Goal: Information Seeking & Learning: Learn about a topic

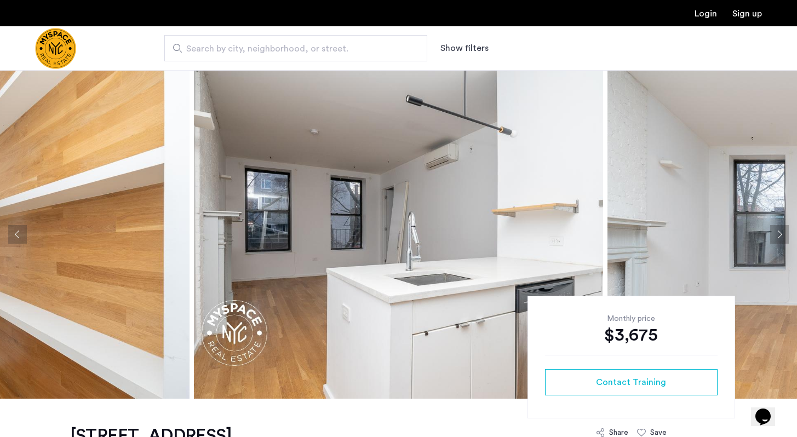
click at [19, 238] on button "Previous apartment" at bounding box center [17, 234] width 19 height 19
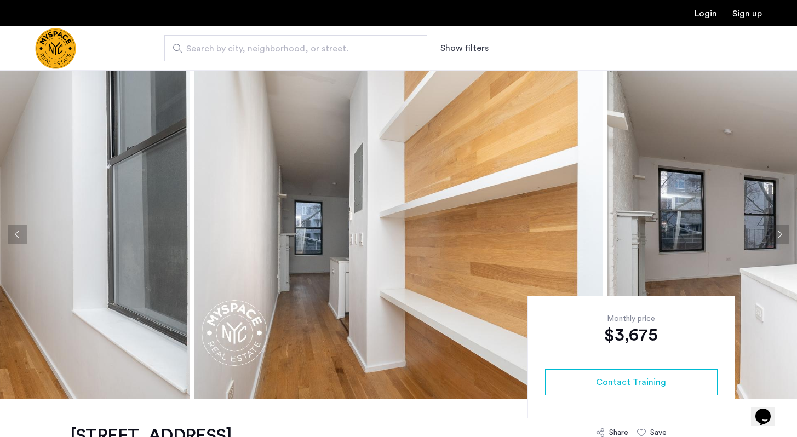
click at [19, 238] on button "Previous apartment" at bounding box center [17, 234] width 19 height 19
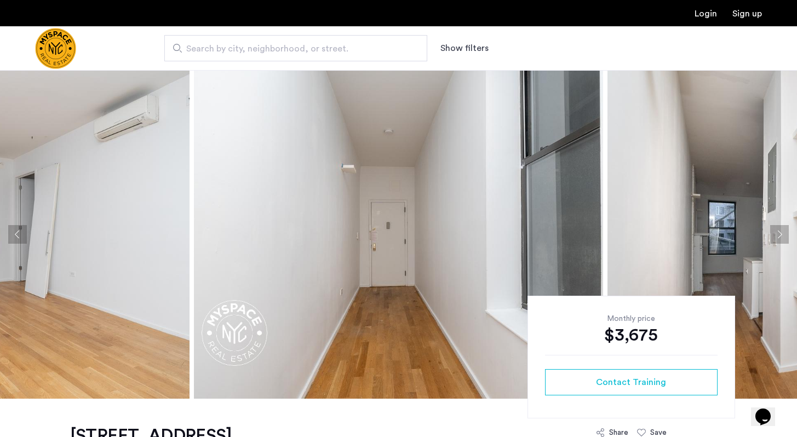
click at [19, 238] on button "Previous apartment" at bounding box center [17, 234] width 19 height 19
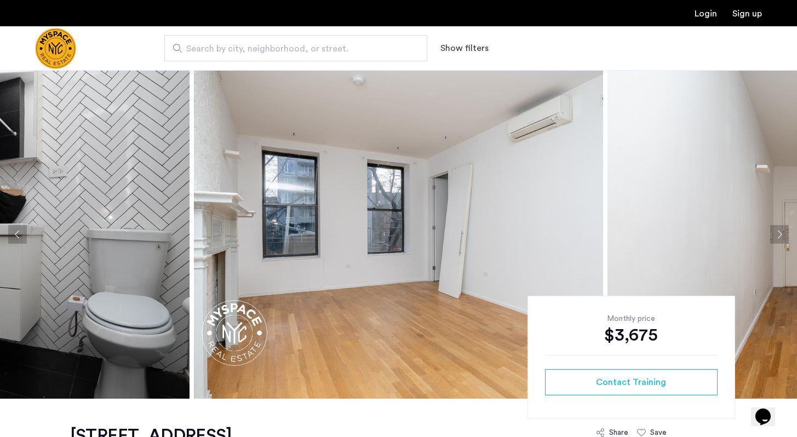
click at [19, 238] on button "Previous apartment" at bounding box center [17, 234] width 19 height 19
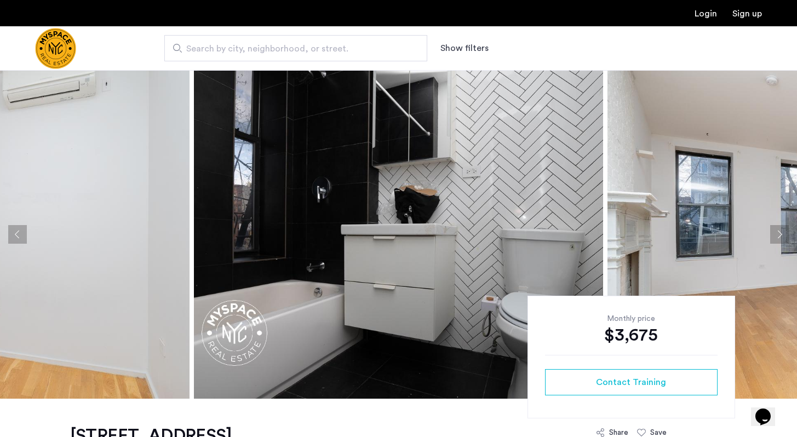
click at [19, 238] on button "Previous apartment" at bounding box center [17, 234] width 19 height 19
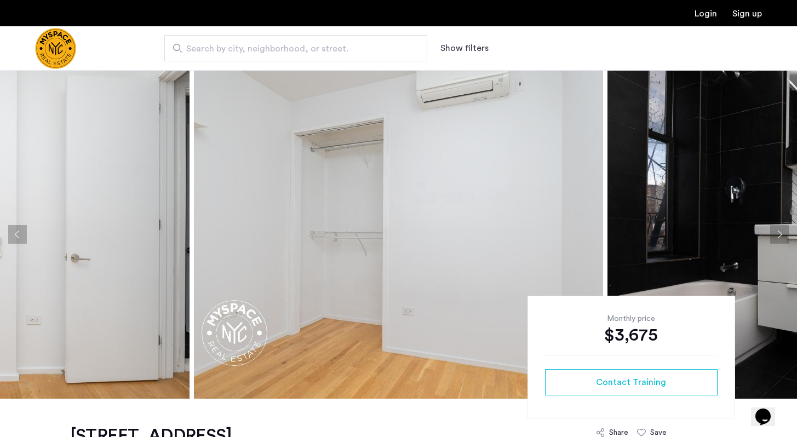
click at [19, 238] on button "Previous apartment" at bounding box center [17, 234] width 19 height 19
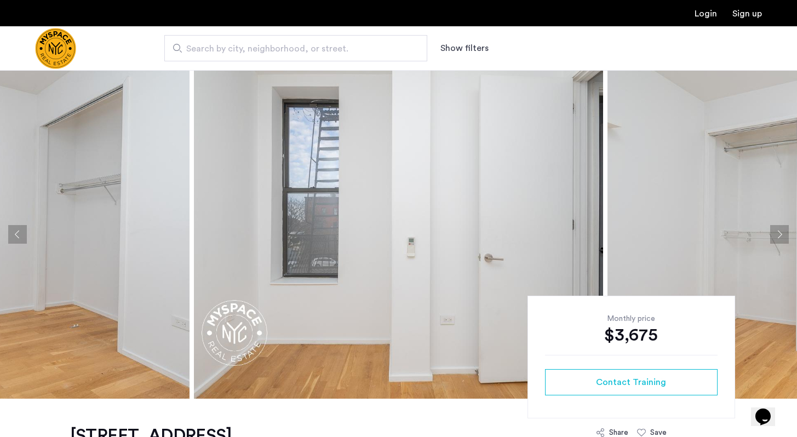
click at [19, 238] on button "Previous apartment" at bounding box center [17, 234] width 19 height 19
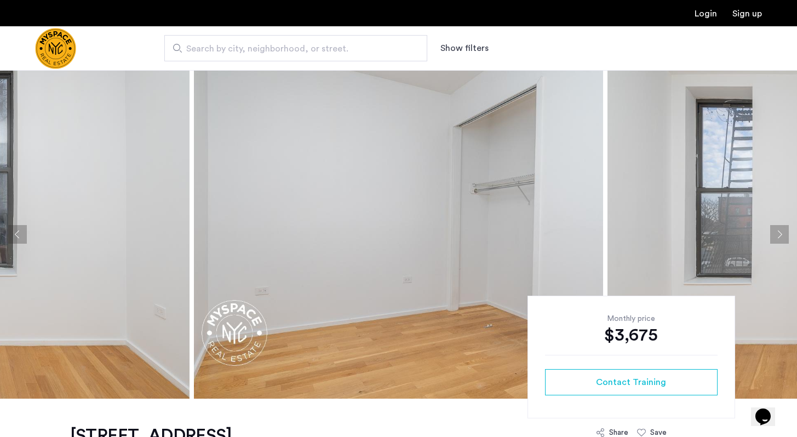
click at [19, 238] on button "Previous apartment" at bounding box center [17, 234] width 19 height 19
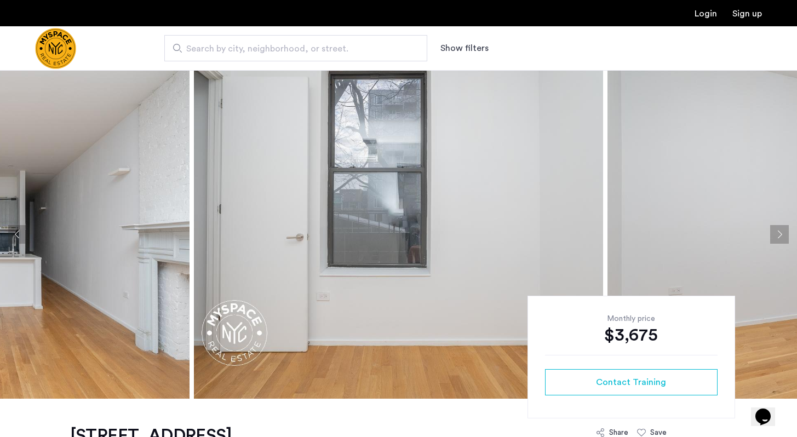
click at [19, 238] on button "Previous apartment" at bounding box center [17, 234] width 19 height 19
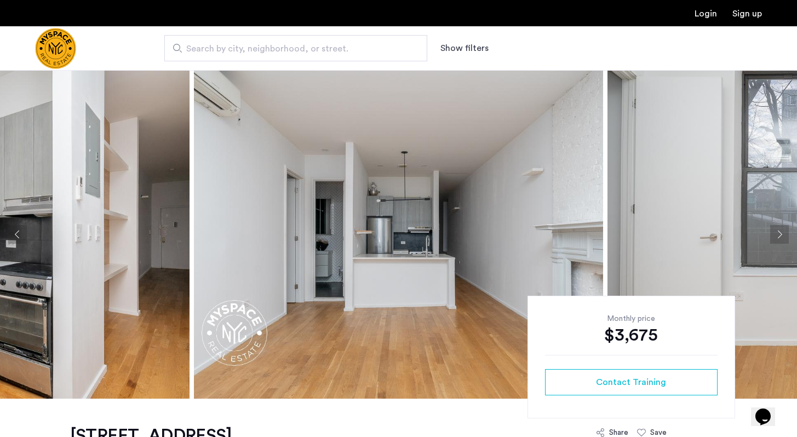
click at [19, 238] on button "Previous apartment" at bounding box center [17, 234] width 19 height 19
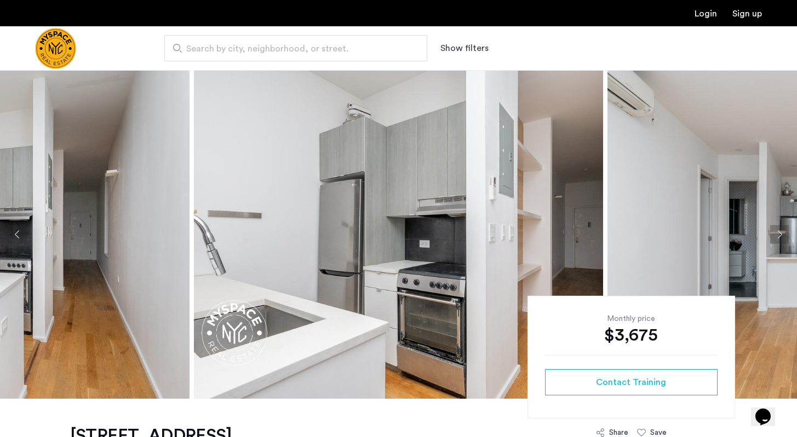
click at [19, 238] on button "Previous apartment" at bounding box center [17, 234] width 19 height 19
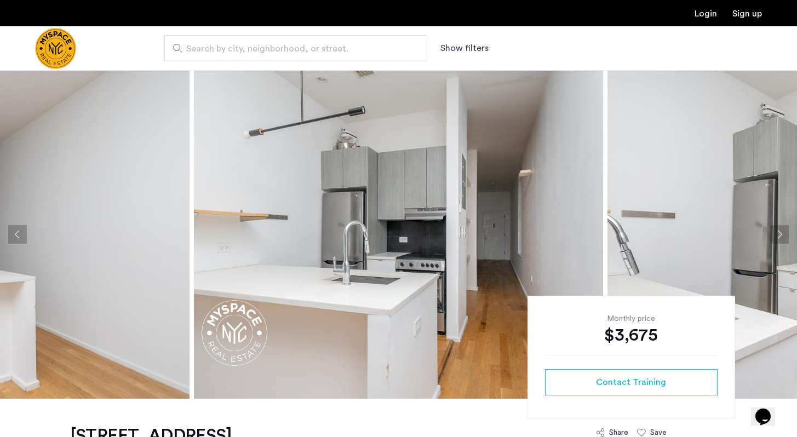
click at [19, 238] on button "Previous apartment" at bounding box center [17, 234] width 19 height 19
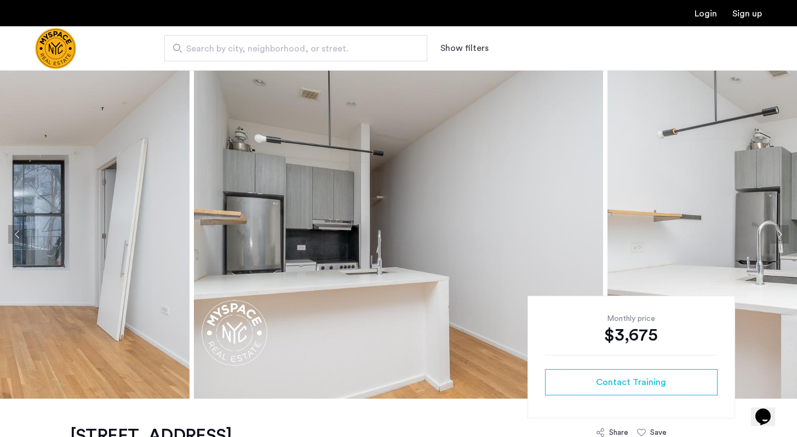
click at [19, 238] on button "Previous apartment" at bounding box center [17, 234] width 19 height 19
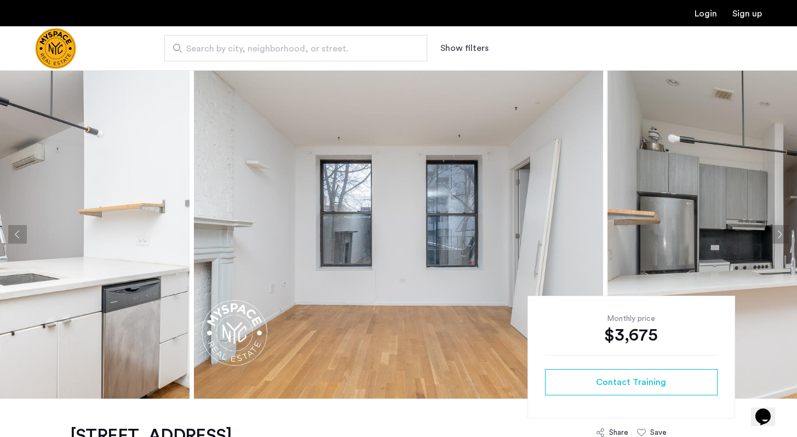
click at [19, 238] on button "Previous apartment" at bounding box center [17, 234] width 19 height 19
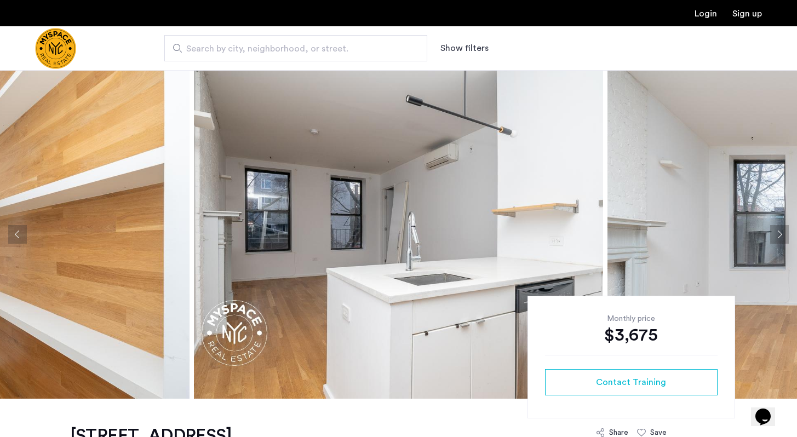
click at [19, 238] on button "Previous apartment" at bounding box center [17, 234] width 19 height 19
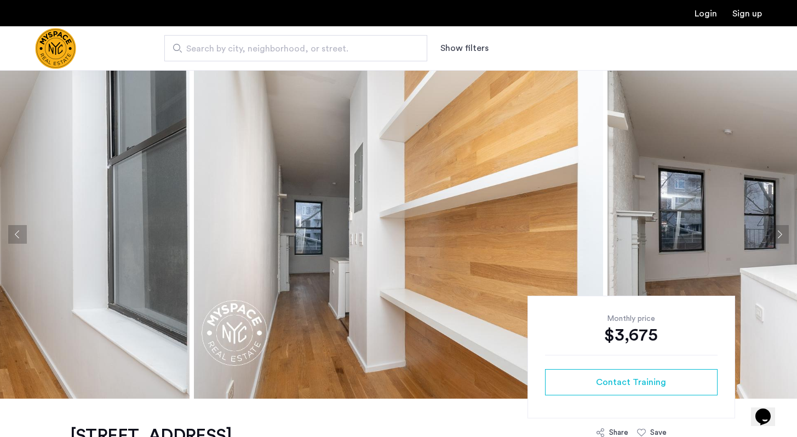
click at [19, 236] on button "Previous apartment" at bounding box center [17, 234] width 19 height 19
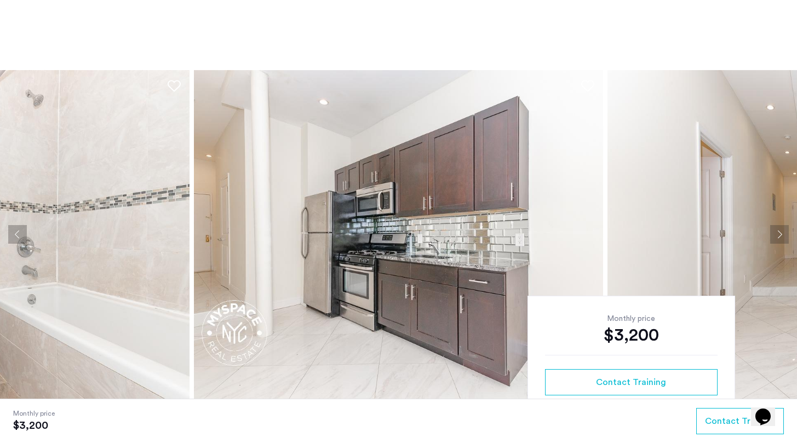
click at [15, 232] on button "Previous apartment" at bounding box center [17, 234] width 19 height 19
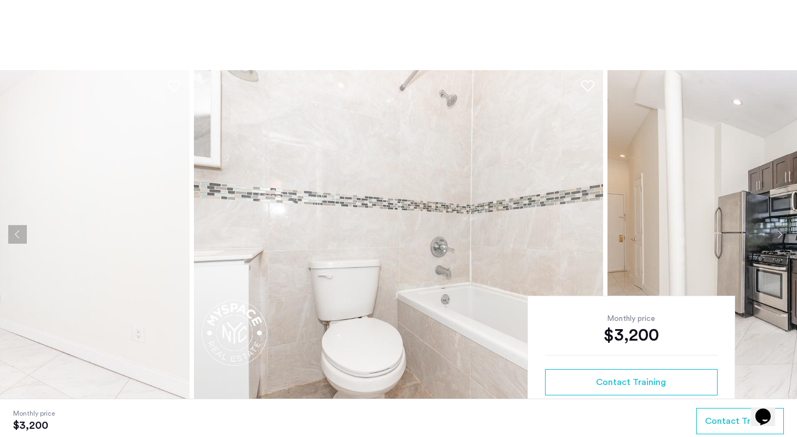
click at [15, 232] on button "Previous apartment" at bounding box center [17, 234] width 19 height 19
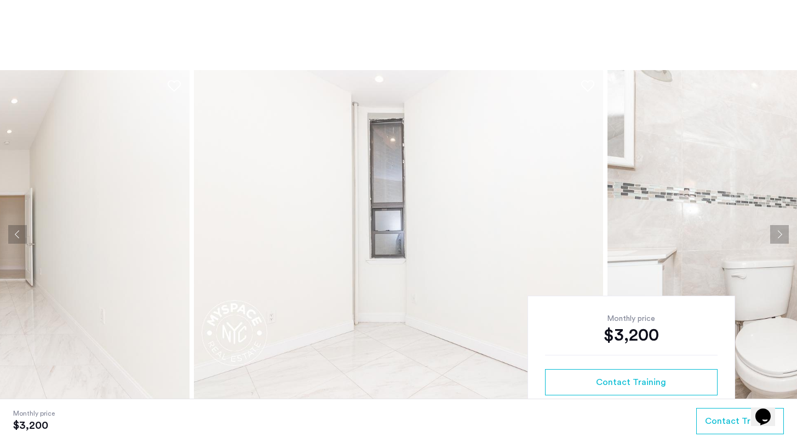
click at [15, 232] on button "Previous apartment" at bounding box center [17, 234] width 19 height 19
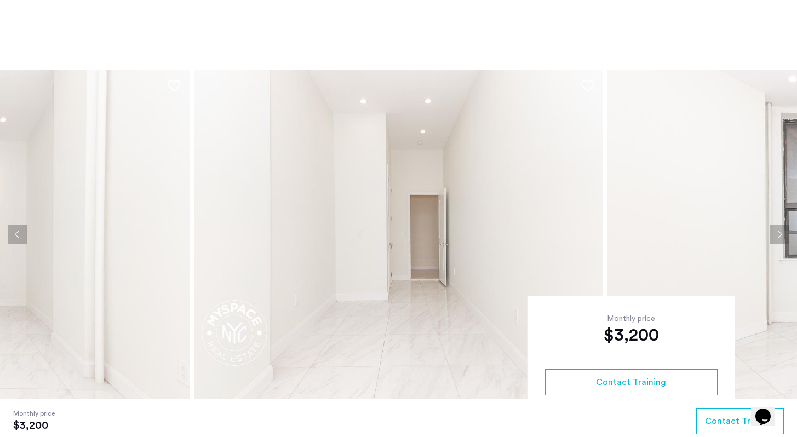
click at [15, 232] on button "Previous apartment" at bounding box center [17, 234] width 19 height 19
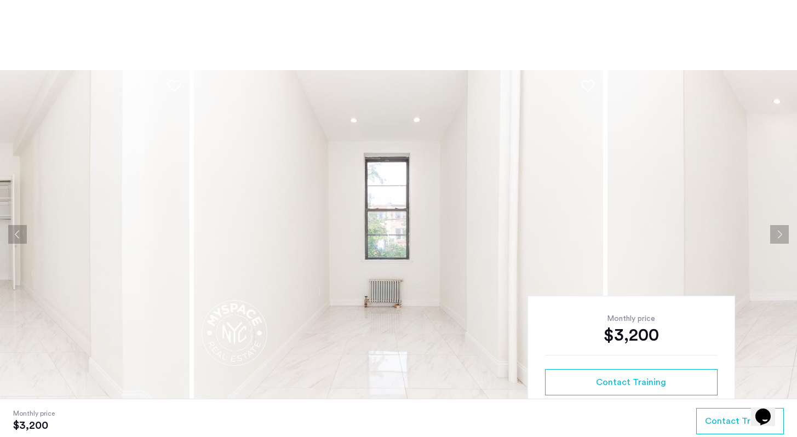
click at [15, 232] on button "Previous apartment" at bounding box center [17, 234] width 19 height 19
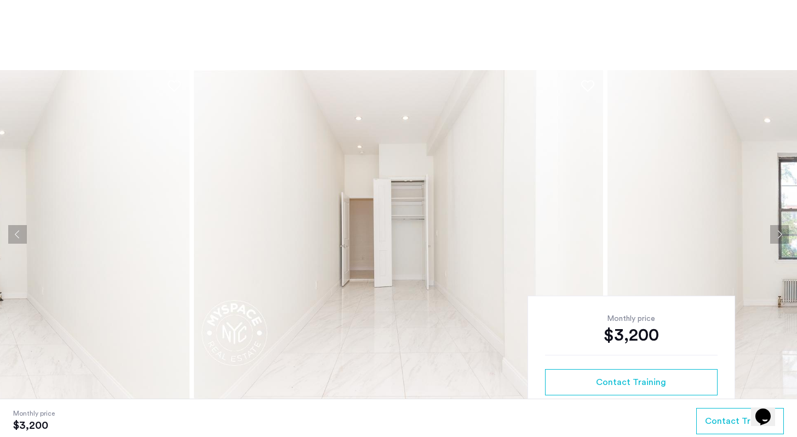
click at [15, 232] on button "Previous apartment" at bounding box center [17, 234] width 19 height 19
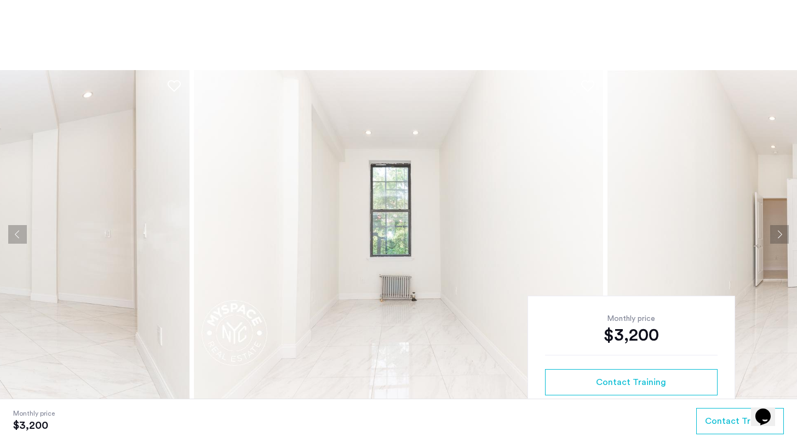
click at [15, 232] on button "Previous apartment" at bounding box center [17, 234] width 19 height 19
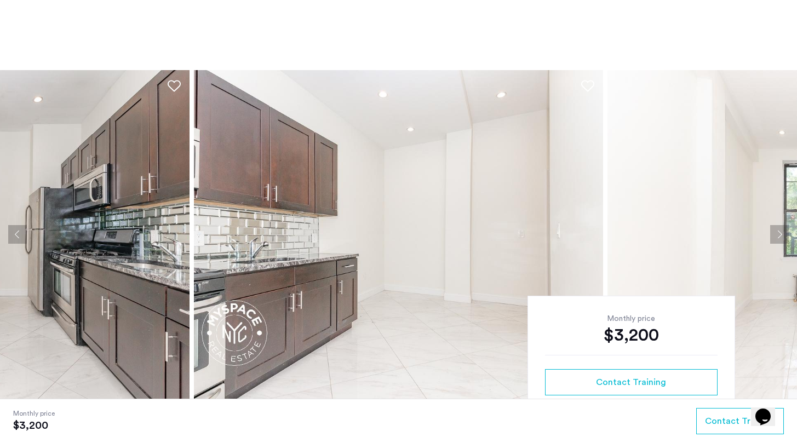
click at [15, 232] on button "Previous apartment" at bounding box center [17, 234] width 19 height 19
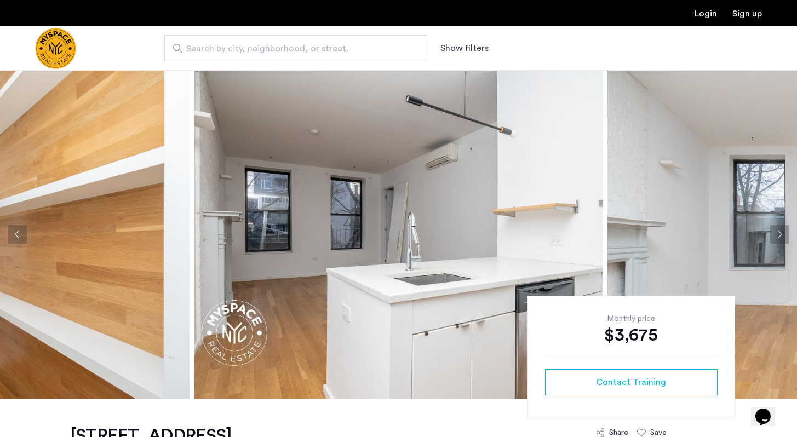
click at [783, 234] on button "Next apartment" at bounding box center [779, 234] width 19 height 19
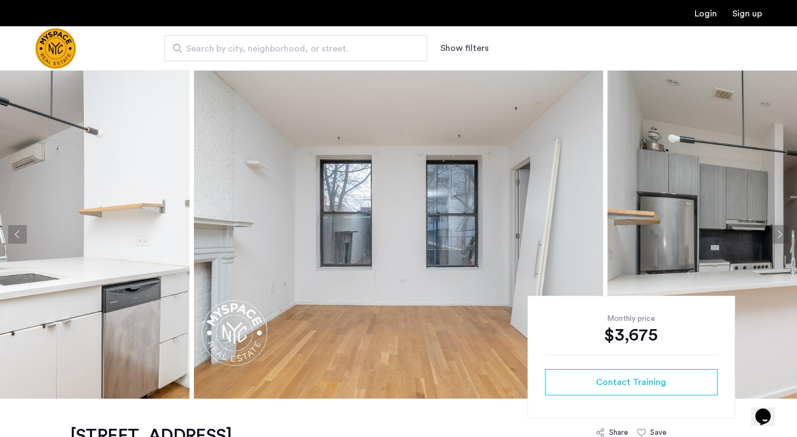
click at [783, 234] on button "Next apartment" at bounding box center [779, 234] width 19 height 19
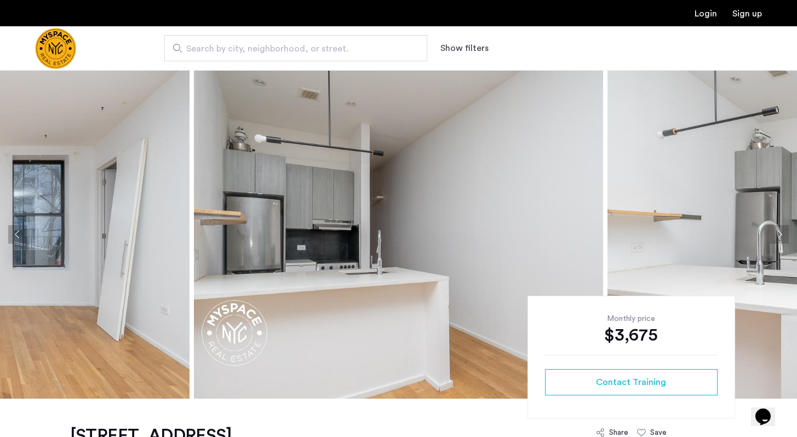
click at [783, 234] on button "Next apartment" at bounding box center [779, 234] width 19 height 19
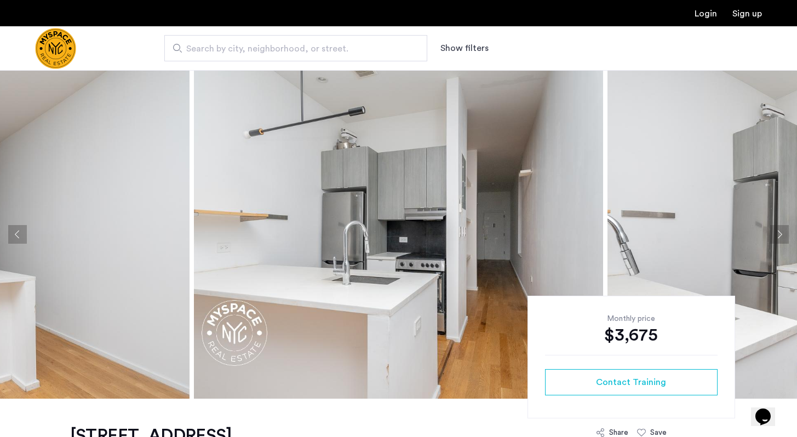
click at [783, 234] on button "Next apartment" at bounding box center [779, 234] width 19 height 19
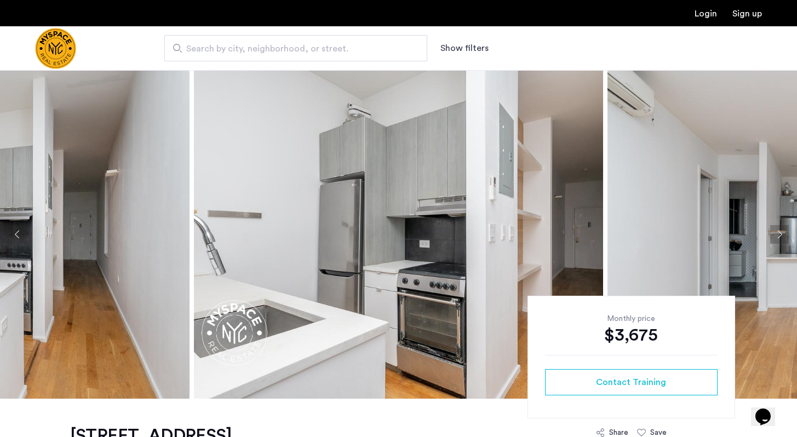
click at [783, 234] on button "Next apartment" at bounding box center [779, 234] width 19 height 19
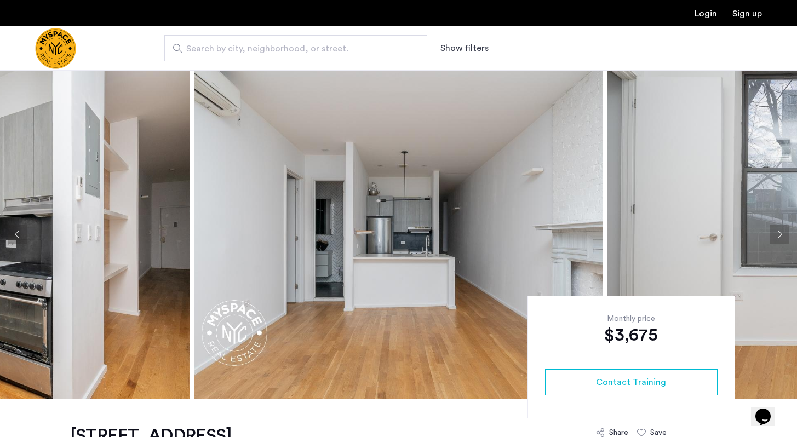
click at [783, 234] on button "Next apartment" at bounding box center [779, 234] width 19 height 19
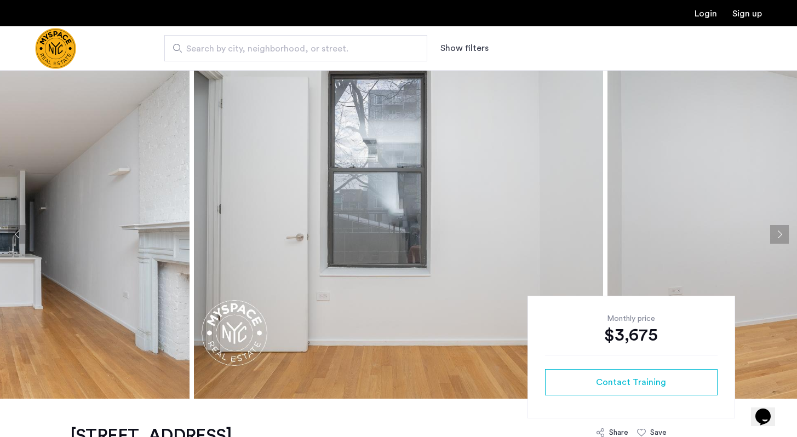
click at [783, 234] on button "Next apartment" at bounding box center [779, 234] width 19 height 19
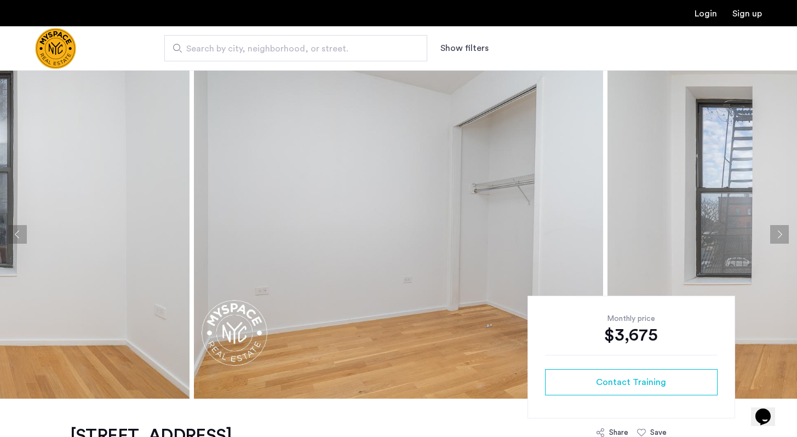
click at [783, 234] on button "Next apartment" at bounding box center [779, 234] width 19 height 19
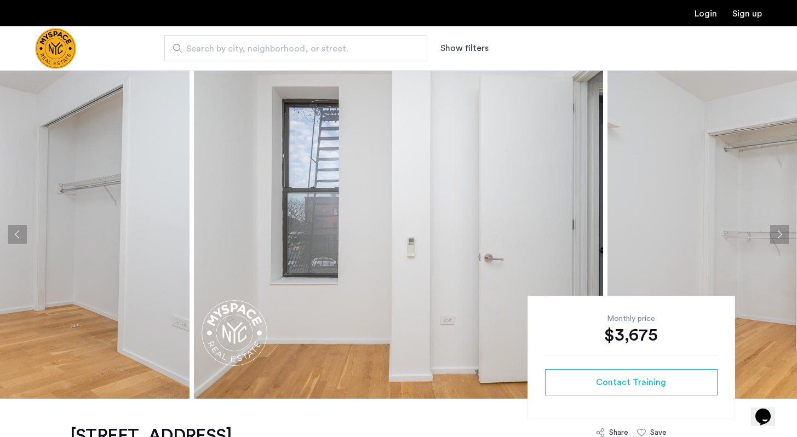
click at [783, 234] on button "Next apartment" at bounding box center [779, 234] width 19 height 19
